Goal: Transaction & Acquisition: Purchase product/service

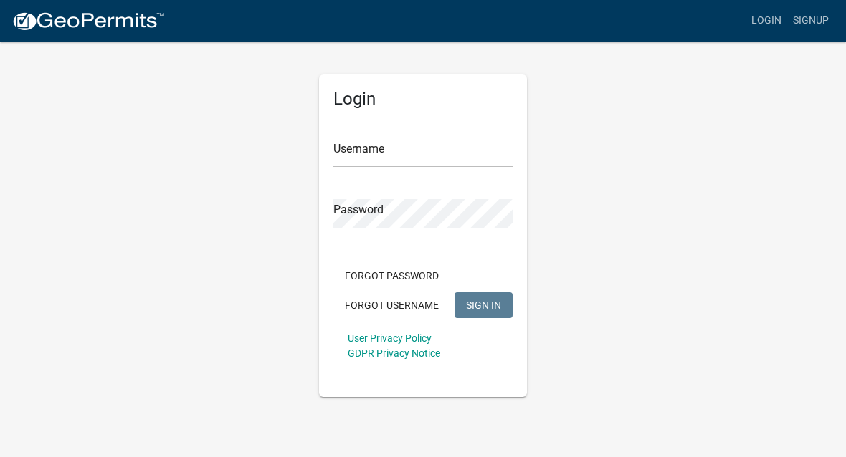
click at [388, 145] on input "Username" at bounding box center [422, 152] width 179 height 29
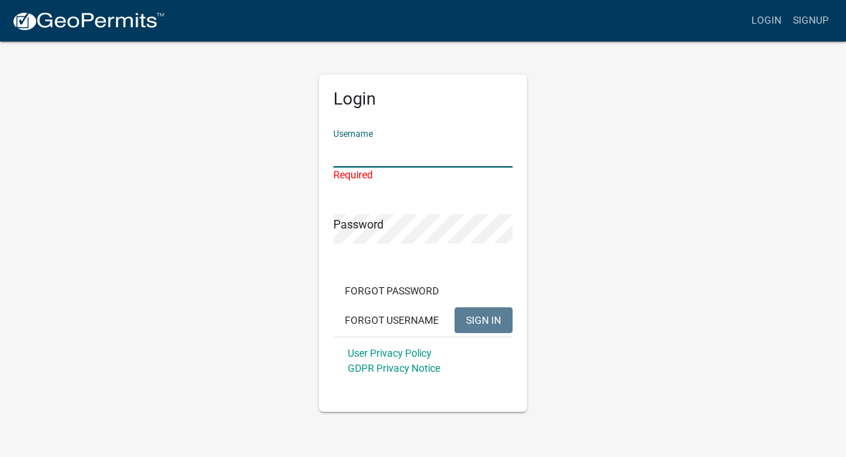
type input "Hurtbr"
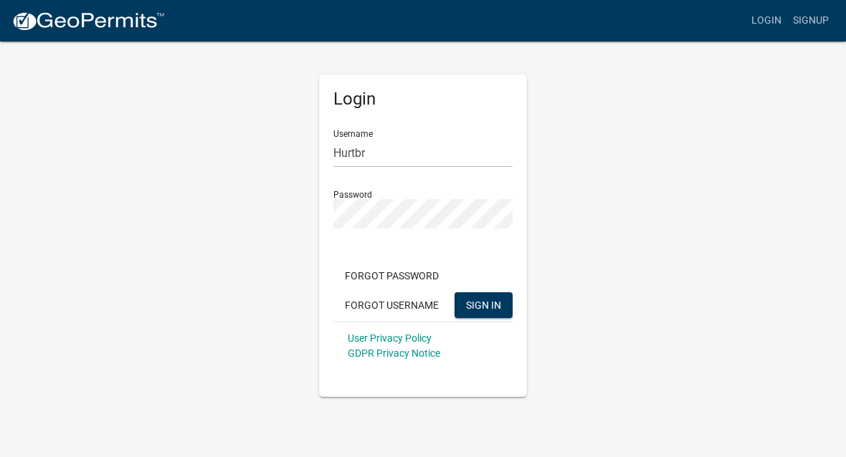
click at [478, 294] on button "SIGN IN" at bounding box center [483, 305] width 58 height 26
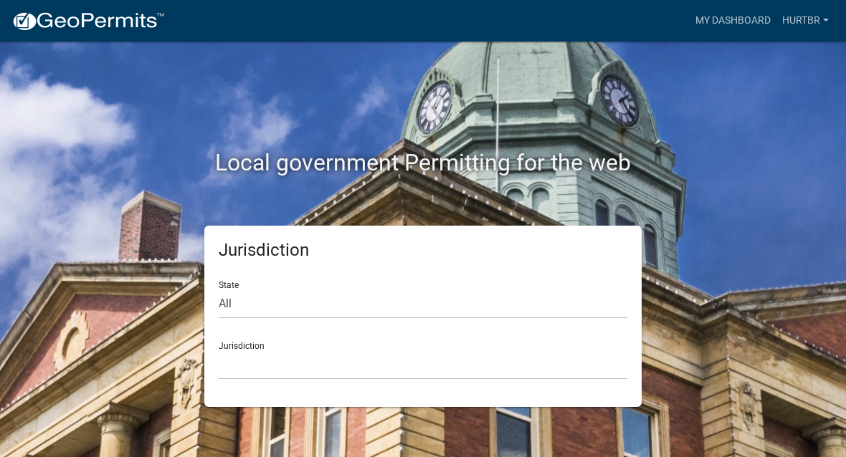
click at [720, 22] on link "My Dashboard" at bounding box center [732, 20] width 87 height 27
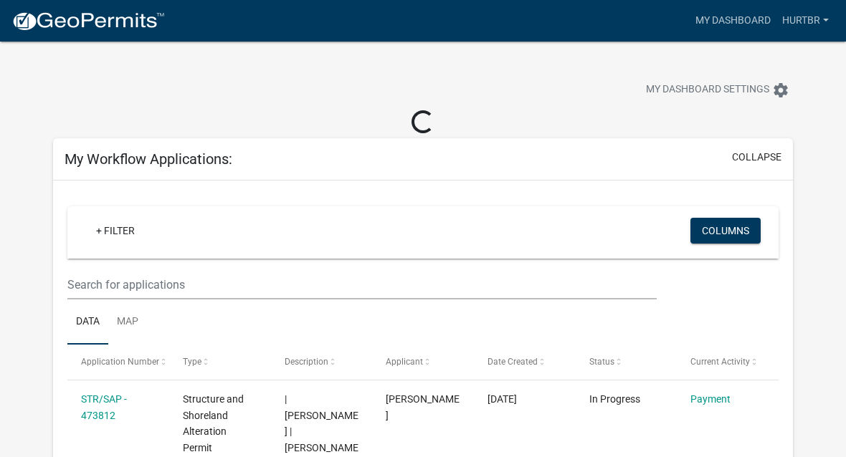
click at [715, 393] on link "Payment" at bounding box center [710, 398] width 40 height 11
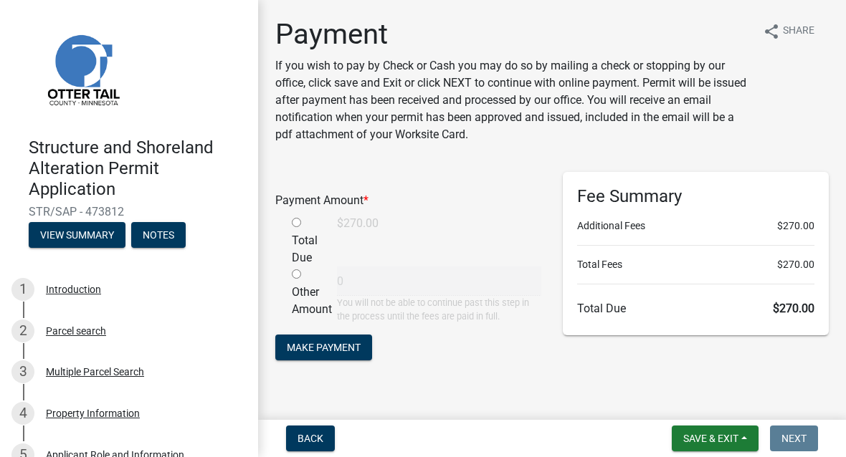
click at [301, 221] on input "radio" at bounding box center [296, 222] width 9 height 9
radio input "true"
type input "270"
click at [326, 350] on span "Make Payment" at bounding box center [324, 347] width 74 height 11
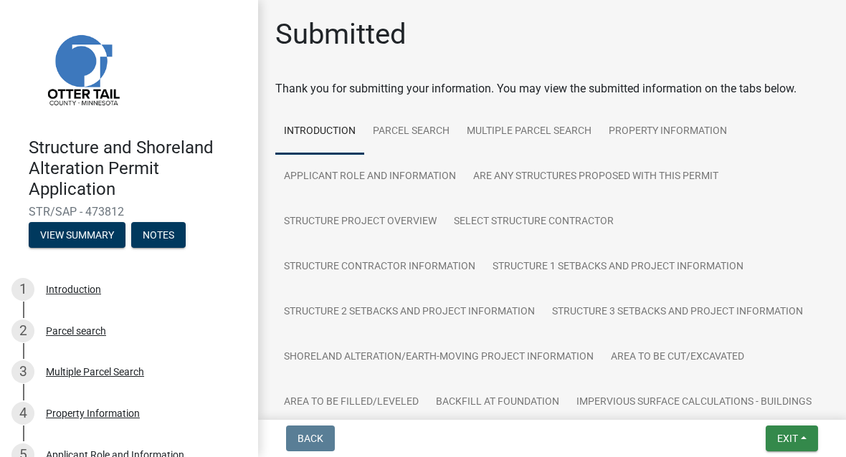
click at [795, 435] on span "Exit" at bounding box center [787, 438] width 21 height 11
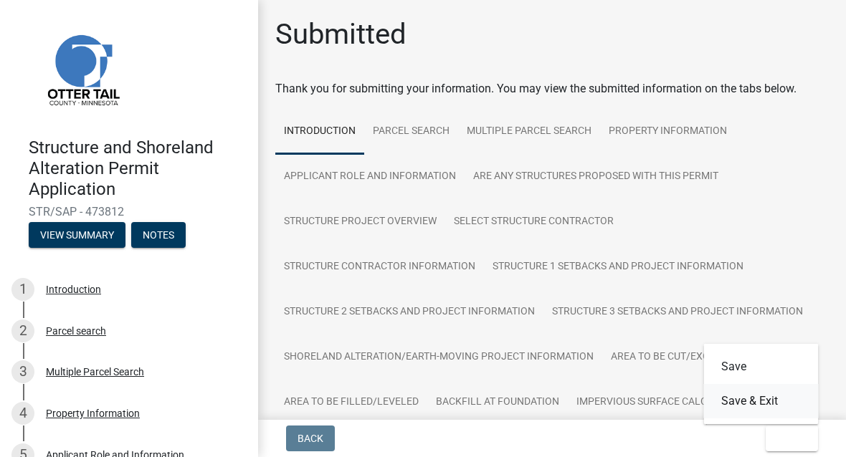
click at [768, 397] on button "Save & Exit" at bounding box center [761, 401] width 115 height 34
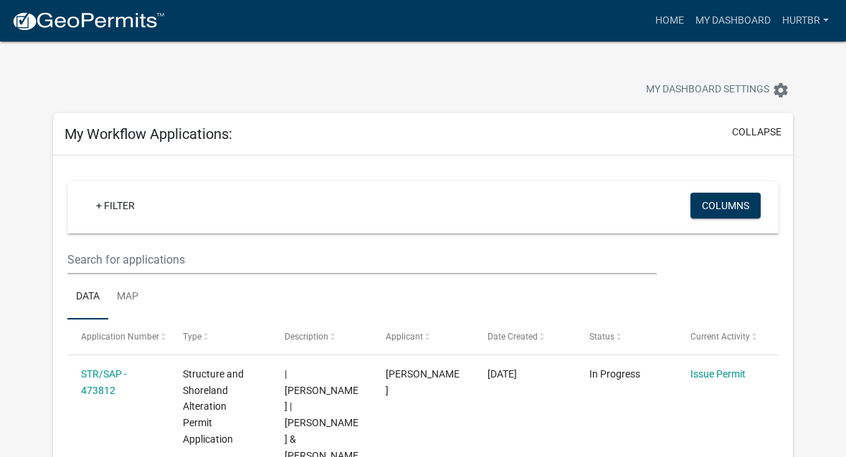
click at [825, 24] on link "Hurtbr" at bounding box center [805, 20] width 58 height 27
